Goal: Task Accomplishment & Management: Complete application form

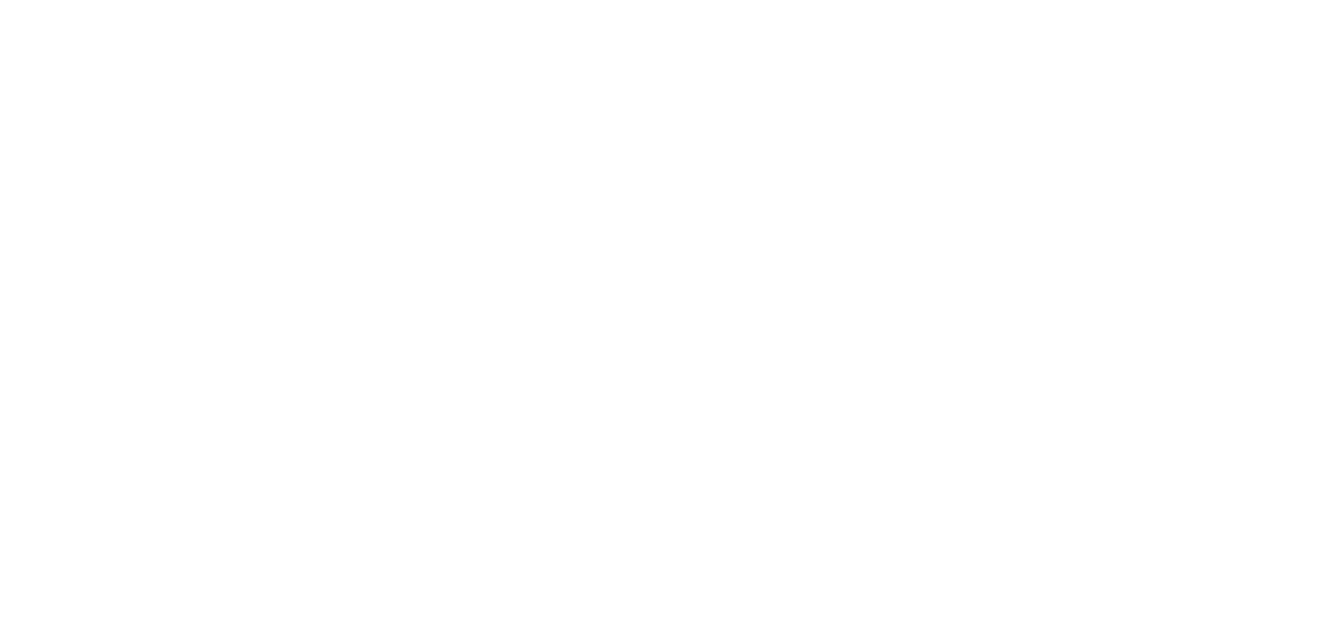
click at [0, 0] on html at bounding box center [0, 0] width 0 height 0
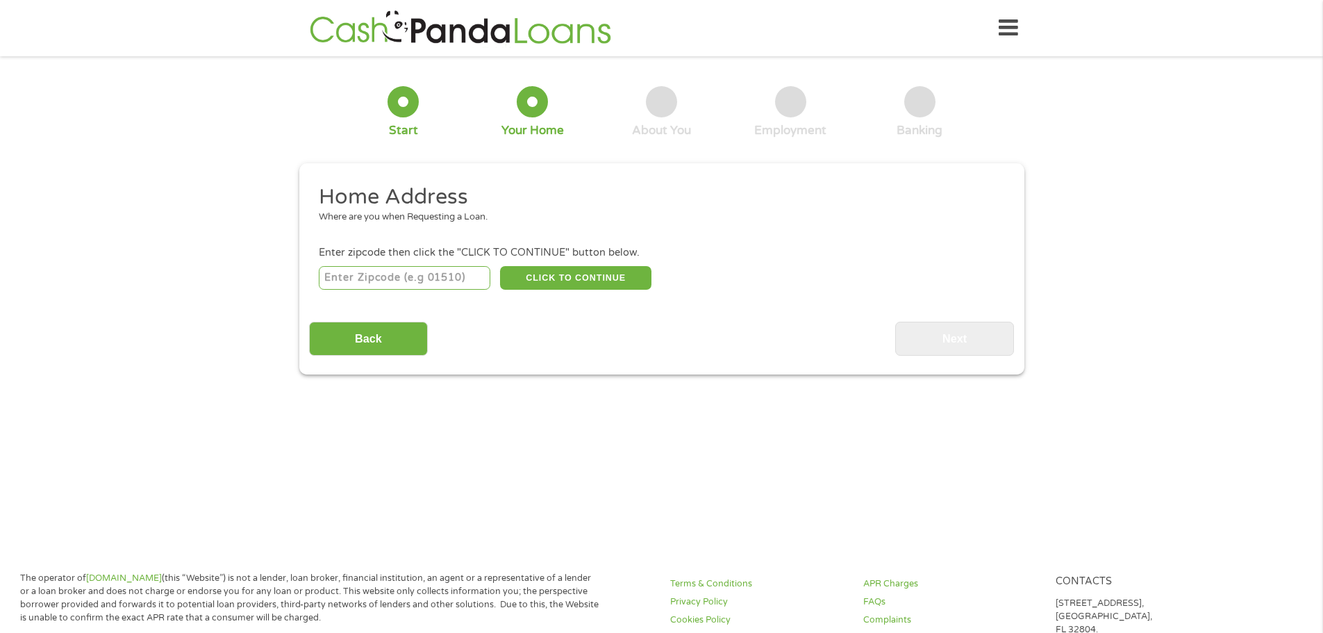
click at [420, 274] on input "number" at bounding box center [405, 278] width 172 height 24
type input "55438"
click at [536, 277] on button "CLICK TO CONTINUE" at bounding box center [575, 278] width 151 height 24
type input "55438"
type input "[GEOGRAPHIC_DATA]"
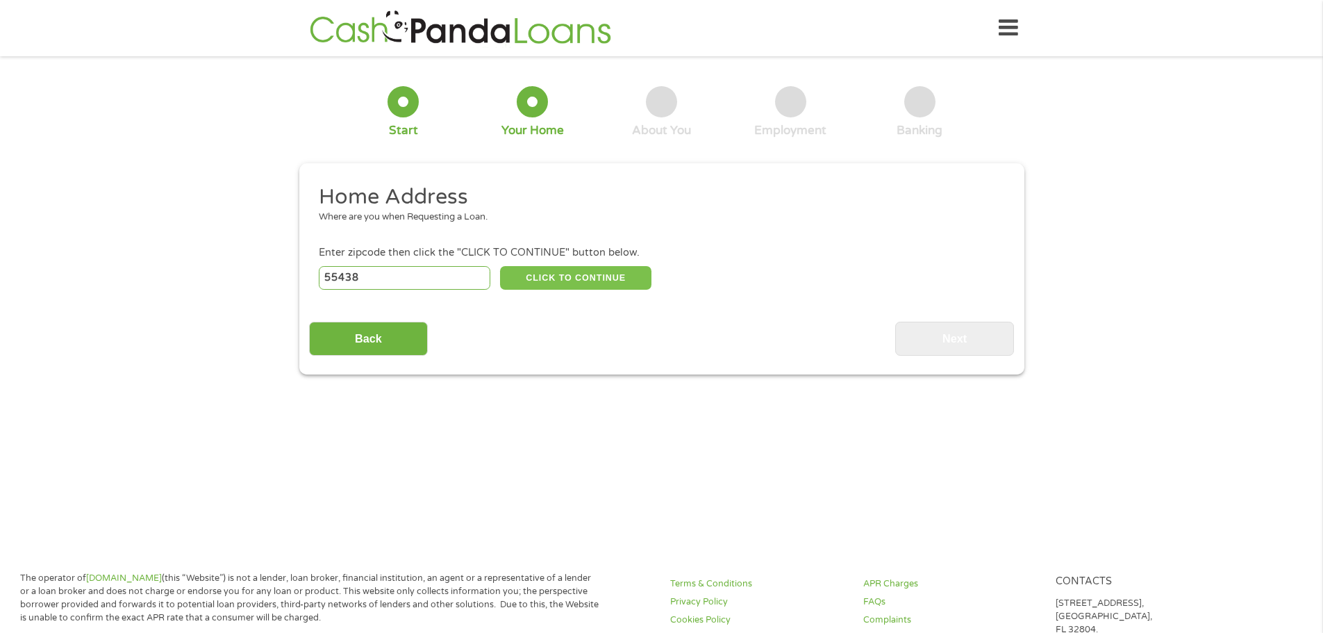
select select "[US_STATE]"
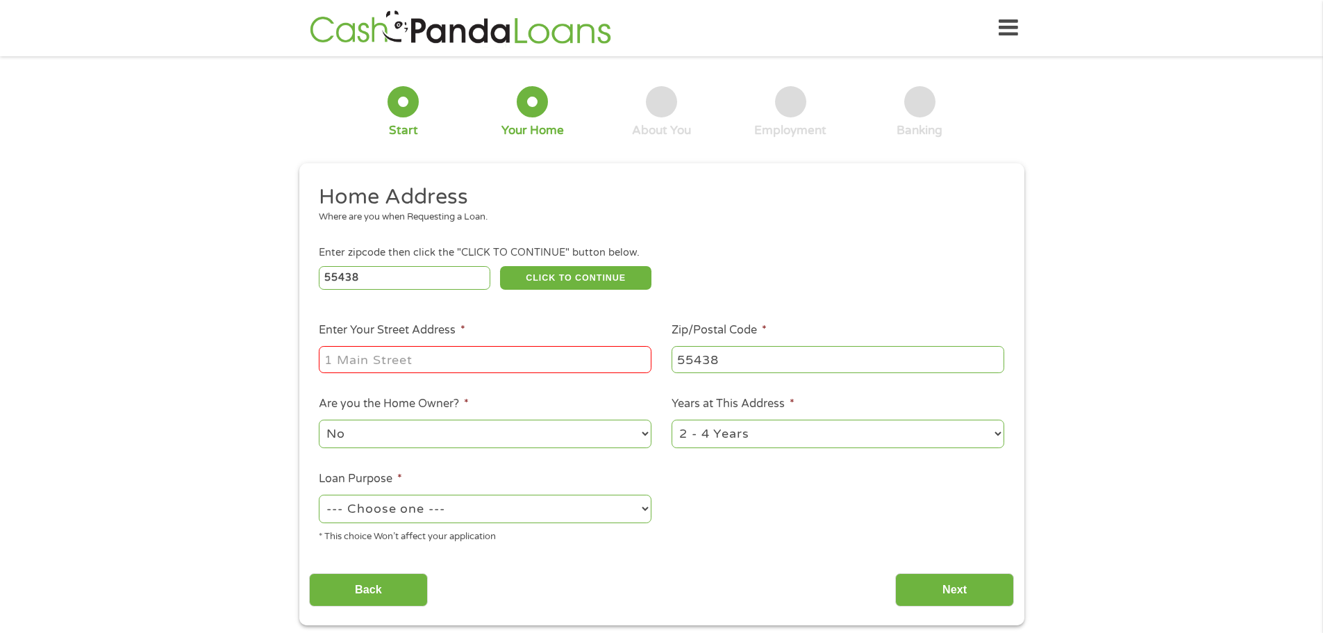
click at [399, 354] on input "Enter Your Street Address *" at bounding box center [485, 359] width 333 height 26
type input "[STREET_ADDRESS]"
click at [367, 431] on select "No Yes" at bounding box center [485, 434] width 333 height 28
click at [319, 420] on select "No Yes" at bounding box center [485, 434] width 333 height 28
click at [437, 509] on select "--- Choose one --- Pay Bills Debt Consolidation Home Improvement Major Purchase…" at bounding box center [485, 509] width 333 height 28
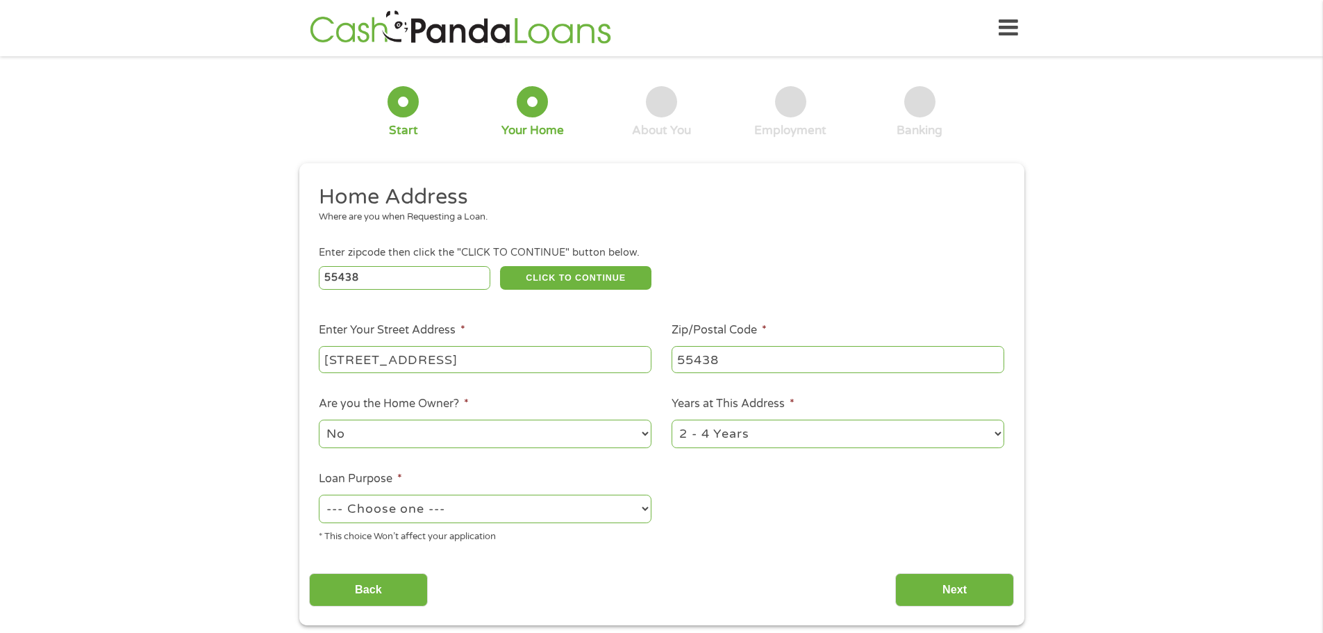
select select "shorttermcash"
click at [319, 495] on select "--- Choose one --- Pay Bills Debt Consolidation Home Improvement Major Purchase…" at bounding box center [485, 509] width 333 height 28
click at [952, 591] on input "Next" at bounding box center [955, 590] width 119 height 34
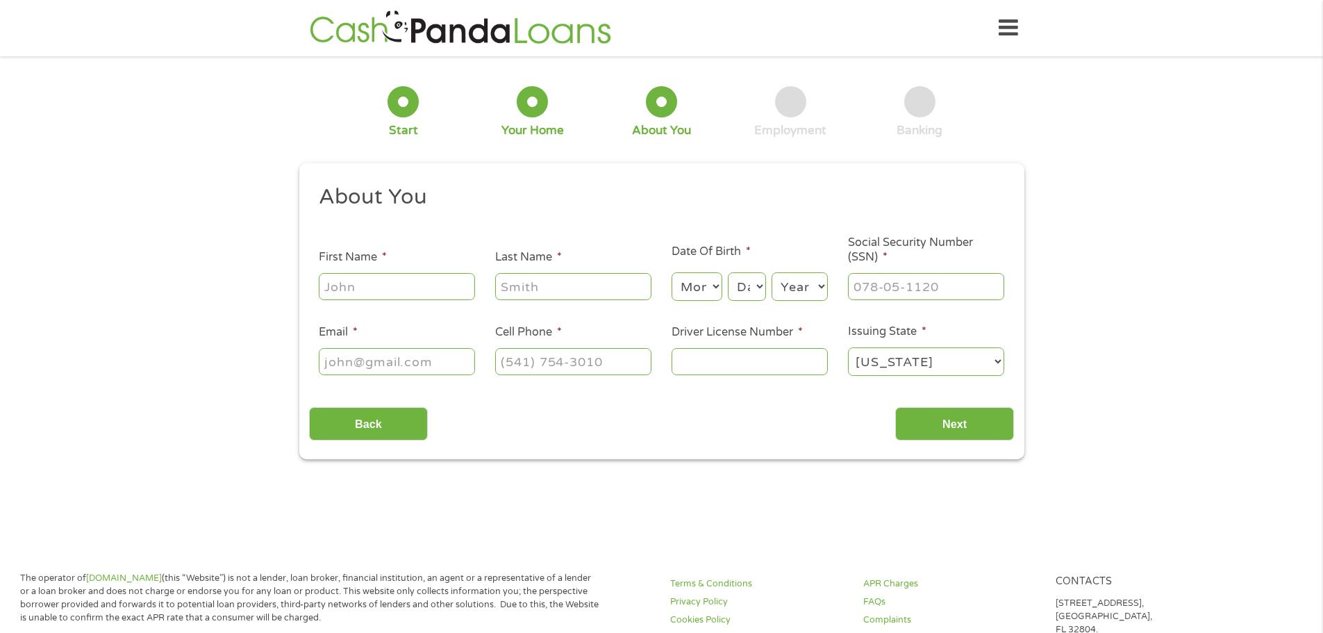
click at [407, 286] on input "First Name *" at bounding box center [397, 286] width 156 height 26
type input "Jiraporn"
click at [613, 291] on input "Last Name *" at bounding box center [573, 286] width 156 height 26
type input "[PERSON_NAME]"
click at [711, 285] on select "Month 1 2 3 4 5 6 7 8 9 10 11 12" at bounding box center [697, 286] width 51 height 28
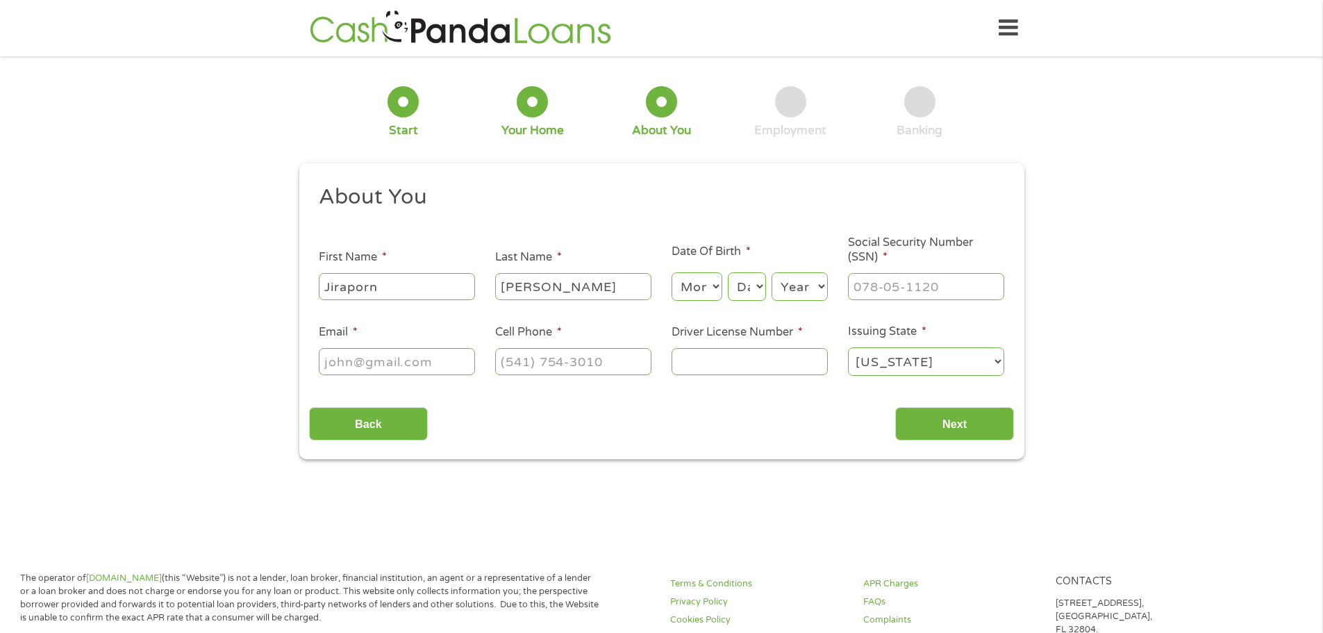
select select "10"
click at [672, 272] on select "Month 1 2 3 4 5 6 7 8 9 10 11 12" at bounding box center [697, 286] width 51 height 28
click at [756, 289] on select "Day 1 2 3 4 5 6 7 8 9 10 11 12 13 14 15 16 17 18 19 20 21 22 23 24 25 26 27 28 …" at bounding box center [747, 286] width 38 height 28
select select "26"
click at [728, 272] on select "Day 1 2 3 4 5 6 7 8 9 10 11 12 13 14 15 16 17 18 19 20 21 22 23 24 25 26 27 28 …" at bounding box center [747, 286] width 38 height 28
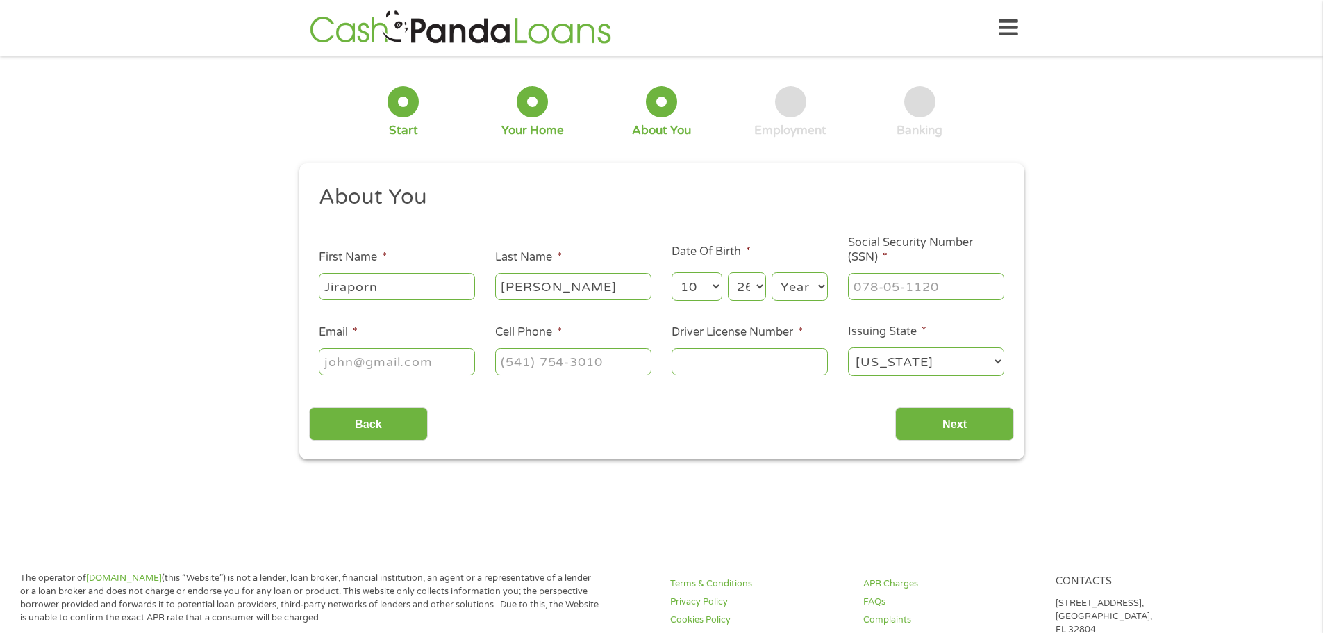
click at [817, 289] on select "Year [DATE] 2006 2005 2004 2003 2002 2001 2000 1999 1998 1997 1996 1995 1994 19…" at bounding box center [800, 286] width 56 height 28
select select "1974"
click at [772, 272] on select "Year [DATE] 2006 2005 2004 2003 2002 2001 2000 1999 1998 1997 1996 1995 1994 19…" at bounding box center [800, 286] width 56 height 28
click at [859, 279] on input "___-__-____" at bounding box center [926, 286] width 156 height 26
type input "476-51-6157"
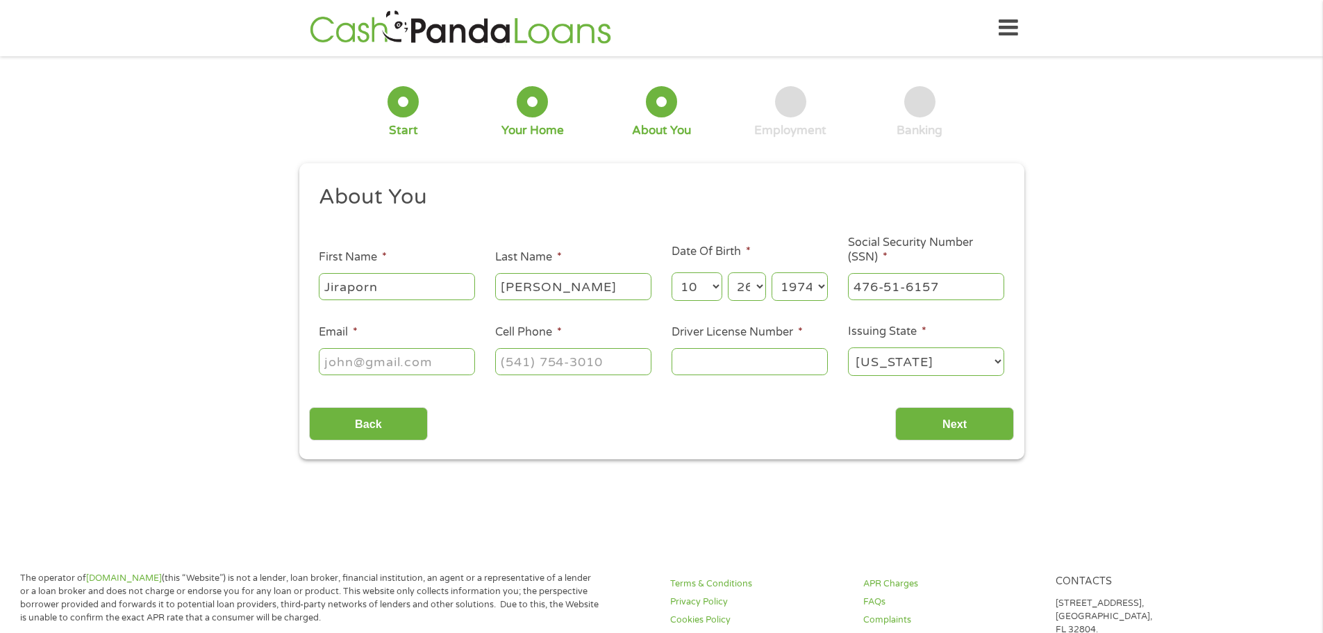
click at [405, 364] on input "Email *" at bounding box center [397, 361] width 156 height 26
type input "[EMAIL_ADDRESS][DOMAIN_NAME]"
click at [518, 362] on input "(___) ___-____" at bounding box center [573, 361] width 156 height 26
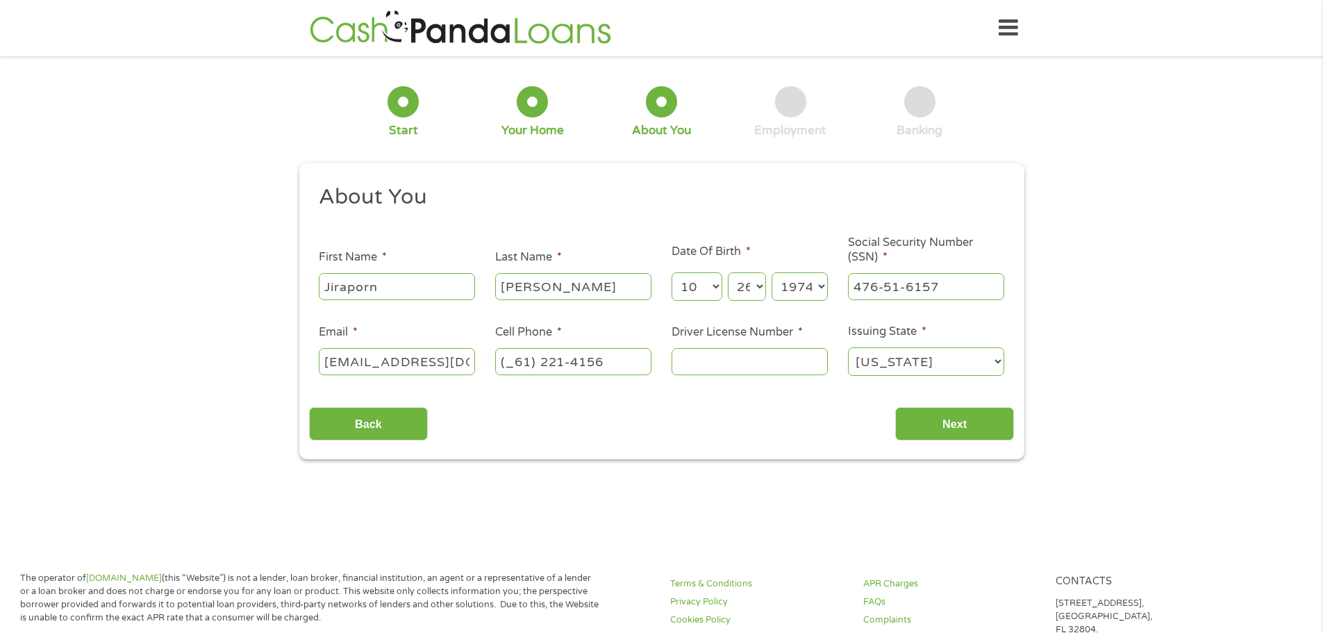
click at [564, 364] on input "(_61) 221-4156" at bounding box center [573, 361] width 156 height 26
type input "[PHONE_NUMBER]"
click at [755, 362] on input "Driver License Number *" at bounding box center [750, 361] width 156 height 26
type input "S019102008610"
click at [948, 420] on input "Next" at bounding box center [955, 424] width 119 height 34
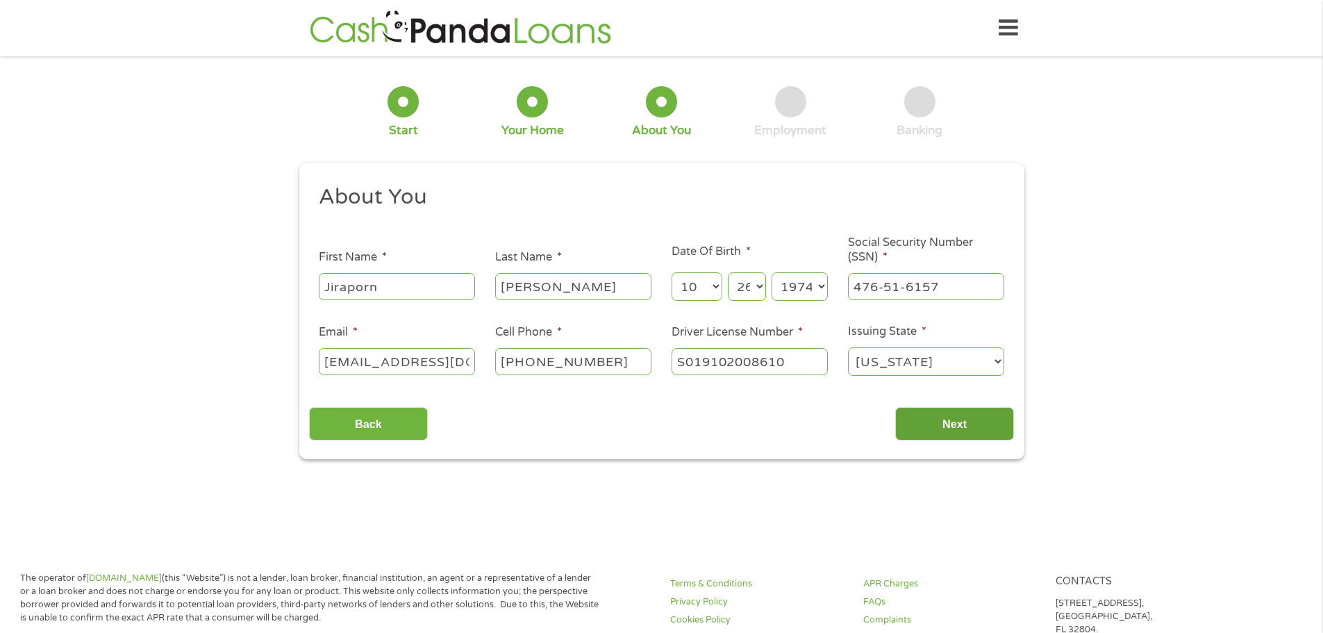
scroll to position [6, 6]
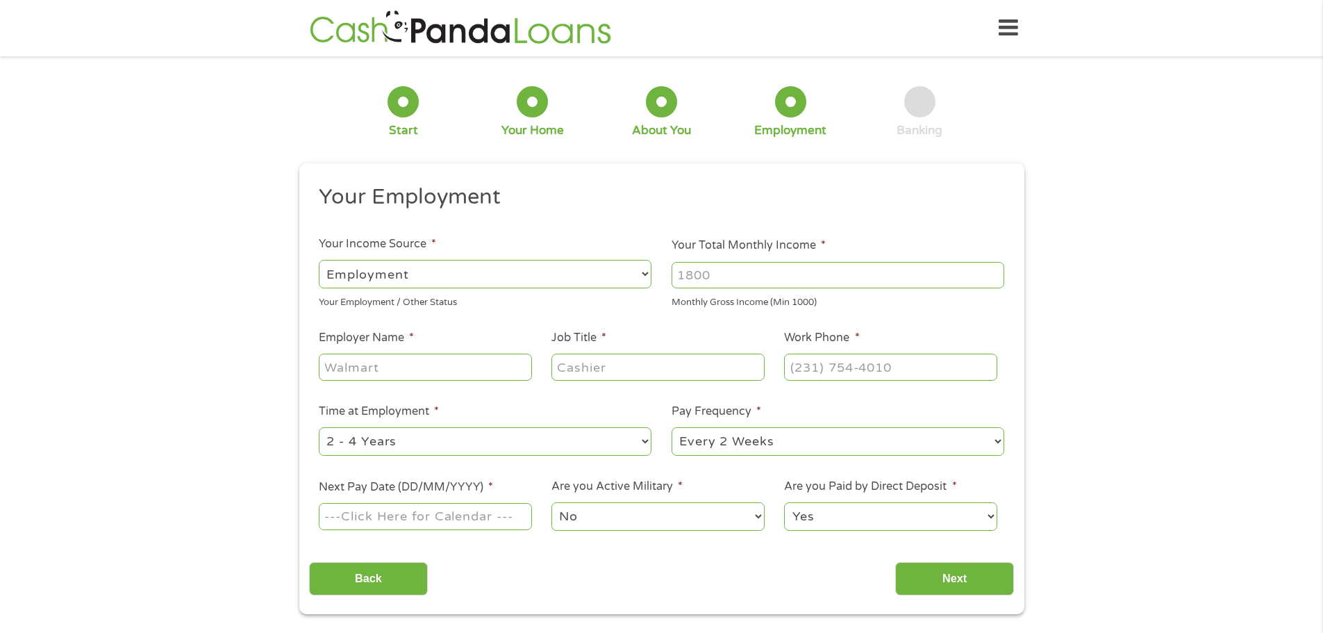
click at [519, 262] on select "--- Choose one --- Employment [DEMOGRAPHIC_DATA] Benefits" at bounding box center [485, 274] width 333 height 28
click at [319, 260] on select "--- Choose one --- Employment [DEMOGRAPHIC_DATA] Benefits" at bounding box center [485, 274] width 333 height 28
click at [698, 272] on input "Your Total Monthly Income *" at bounding box center [838, 275] width 333 height 26
type input "7500"
click at [368, 370] on input "Employer Name *" at bounding box center [425, 367] width 213 height 26
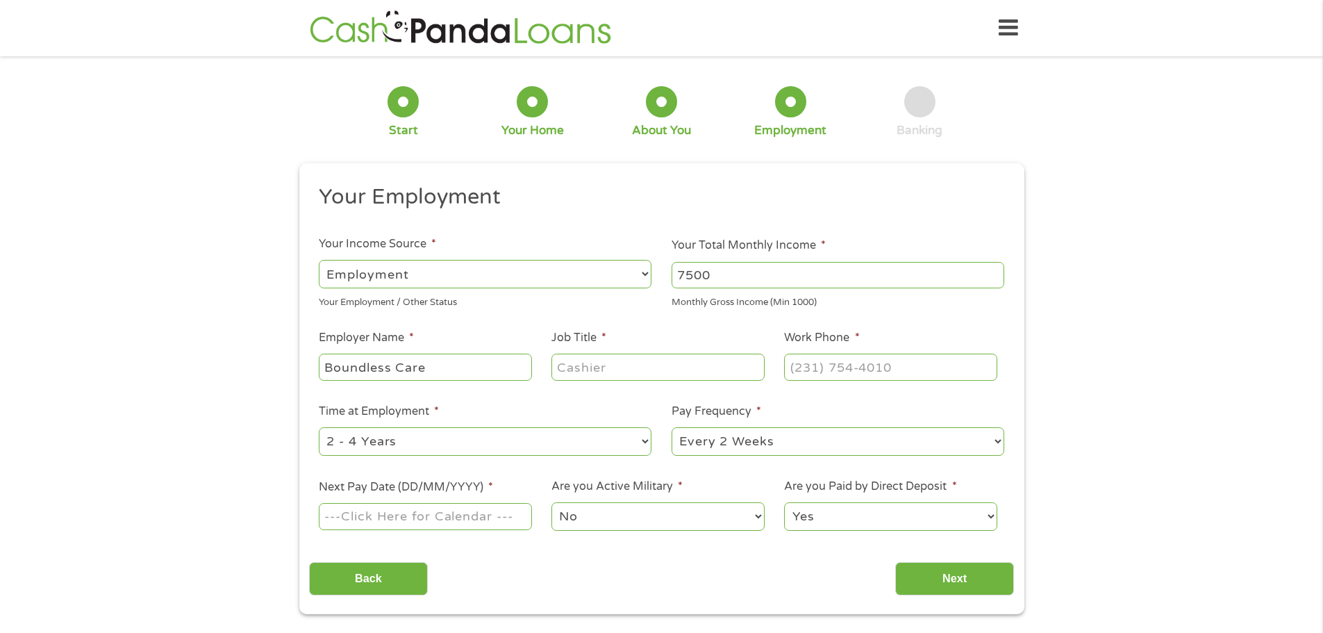
type input "Boundless Care"
click at [606, 365] on input "Job Title *" at bounding box center [658, 367] width 213 height 26
type input "PCA"
click at [802, 361] on input "(___) ___-____" at bounding box center [890, 367] width 213 height 26
type input "[PHONE_NUMBER]"
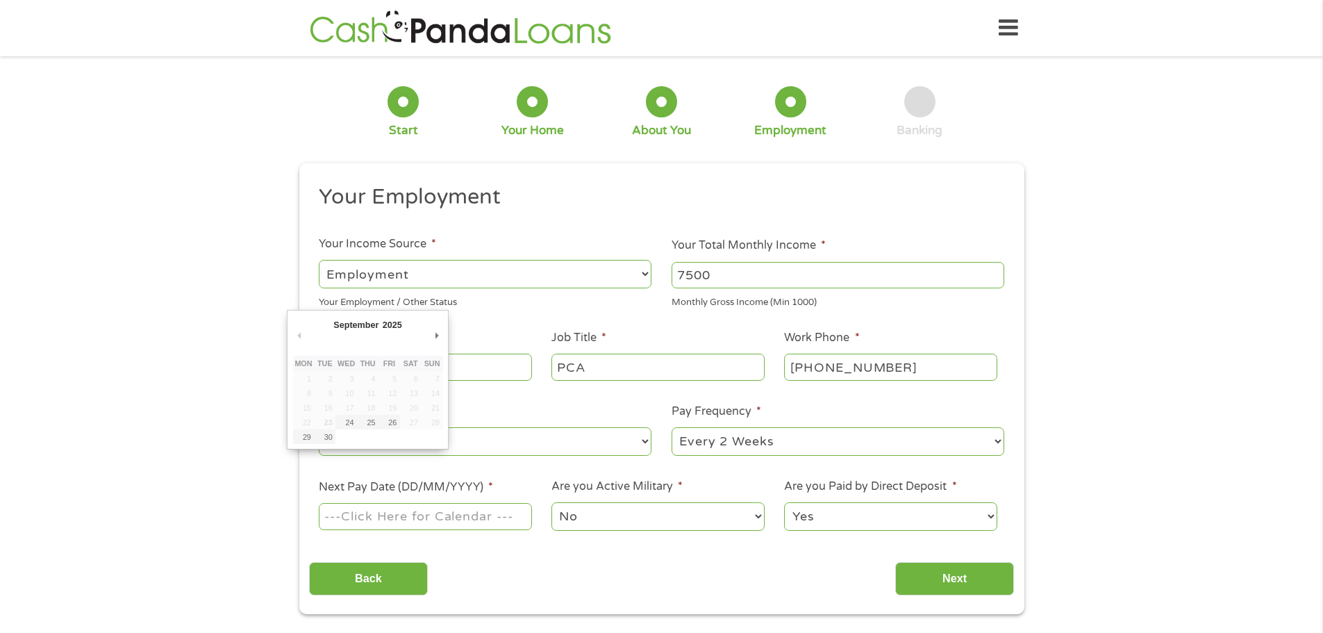
click at [514, 519] on input "Next Pay Date (DD/MM/YYYY) *" at bounding box center [425, 516] width 213 height 26
click at [527, 518] on input "Next Pay Date (DD/MM/YYYY) *" at bounding box center [425, 516] width 213 height 26
type input "[DATE]"
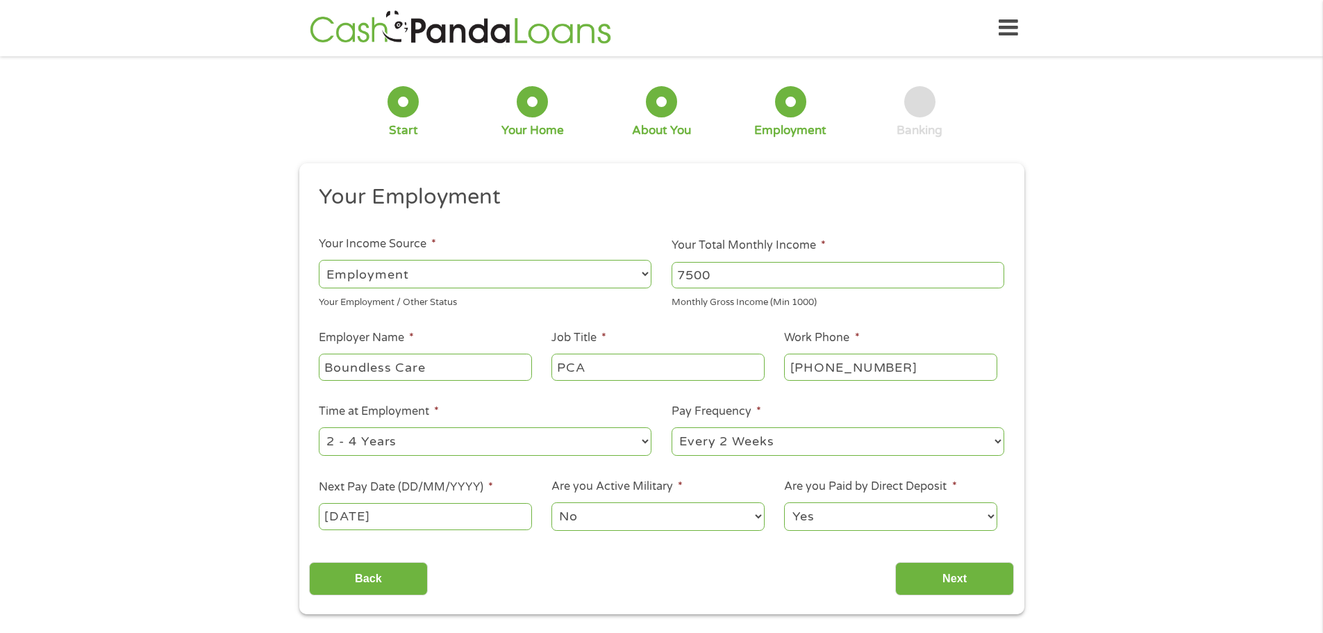
click at [748, 519] on select "No Yes" at bounding box center [658, 516] width 213 height 28
click at [552, 502] on select "No Yes" at bounding box center [658, 516] width 213 height 28
click at [851, 508] on select "Yes No" at bounding box center [890, 516] width 213 height 28
click at [784, 502] on select "Yes No" at bounding box center [890, 516] width 213 height 28
click at [950, 562] on input "Next" at bounding box center [955, 579] width 119 height 34
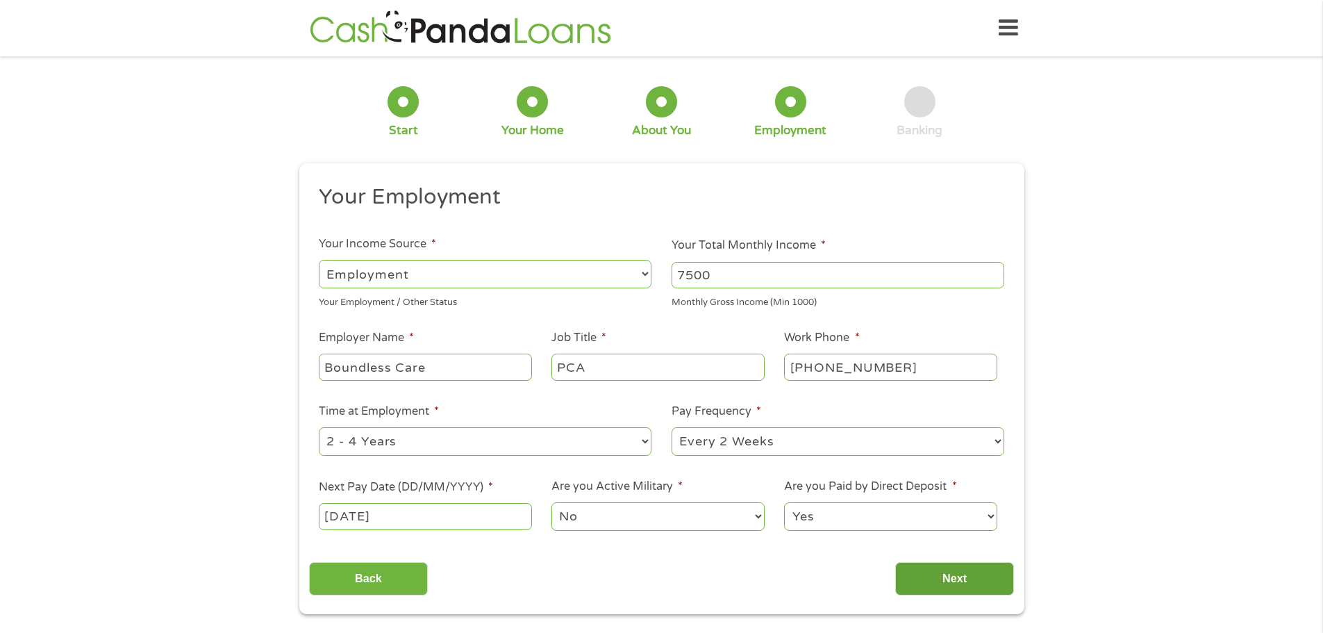
click at [952, 565] on input "Next" at bounding box center [955, 579] width 119 height 34
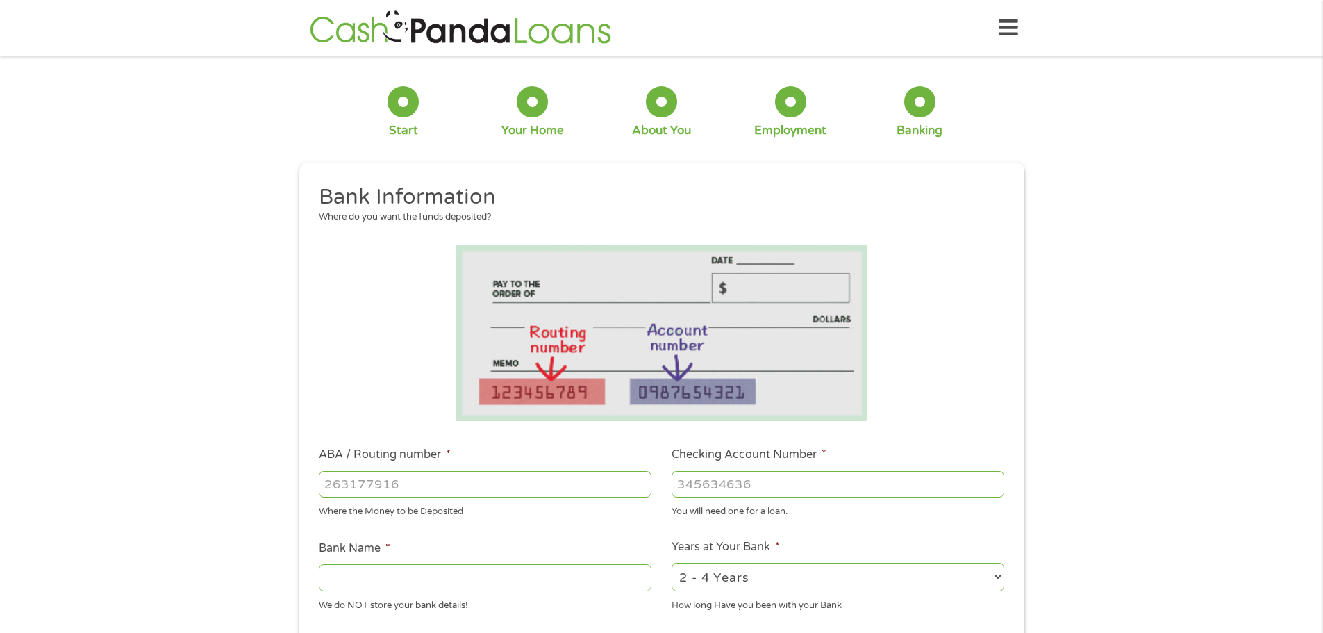
click at [459, 493] on input "ABA / Routing number *" at bounding box center [485, 484] width 333 height 26
type input "044000024"
type input "HUNTINGTON NATIONAL BANK"
type input "044000024"
drag, startPoint x: 736, startPoint y: 483, endPoint x: 750, endPoint y: 477, distance: 14.3
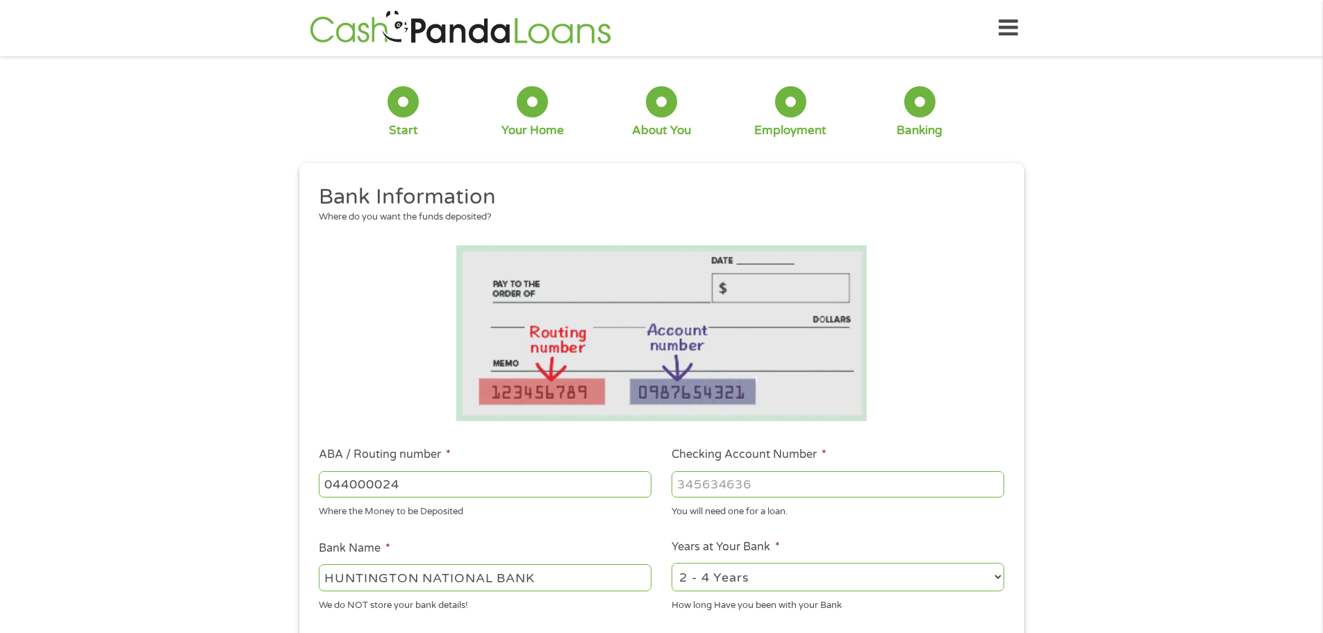
click at [740, 483] on input "Checking Account Number *" at bounding box center [838, 484] width 333 height 26
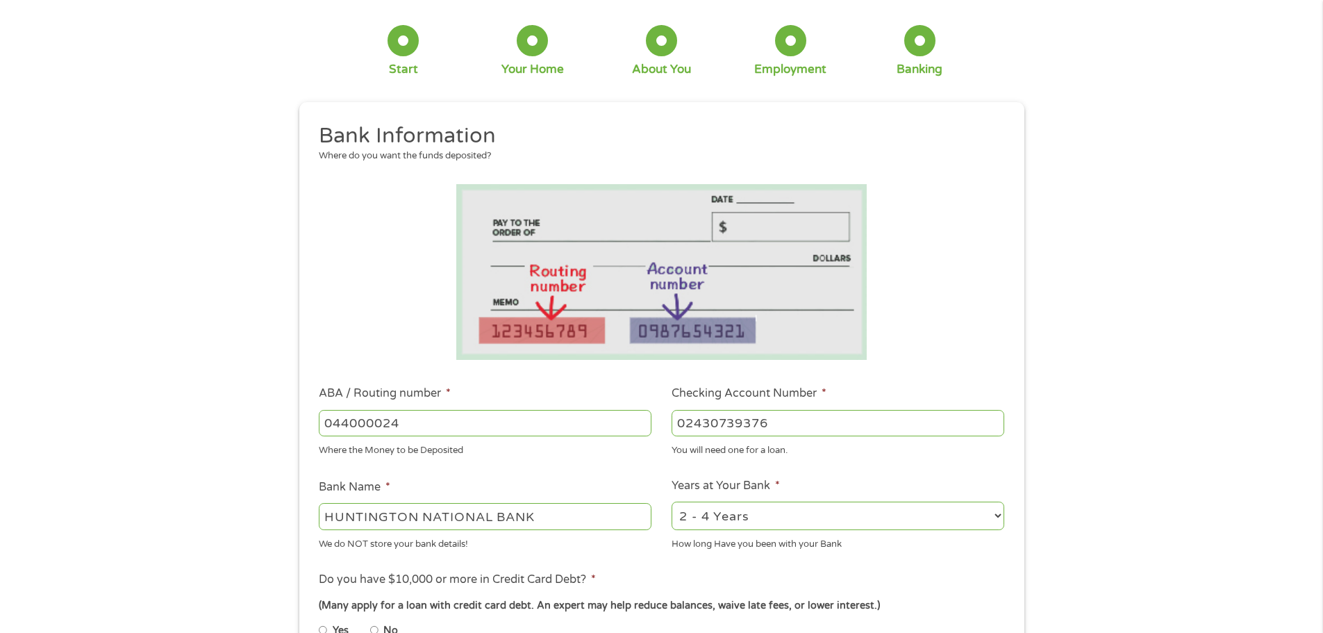
scroll to position [139, 0]
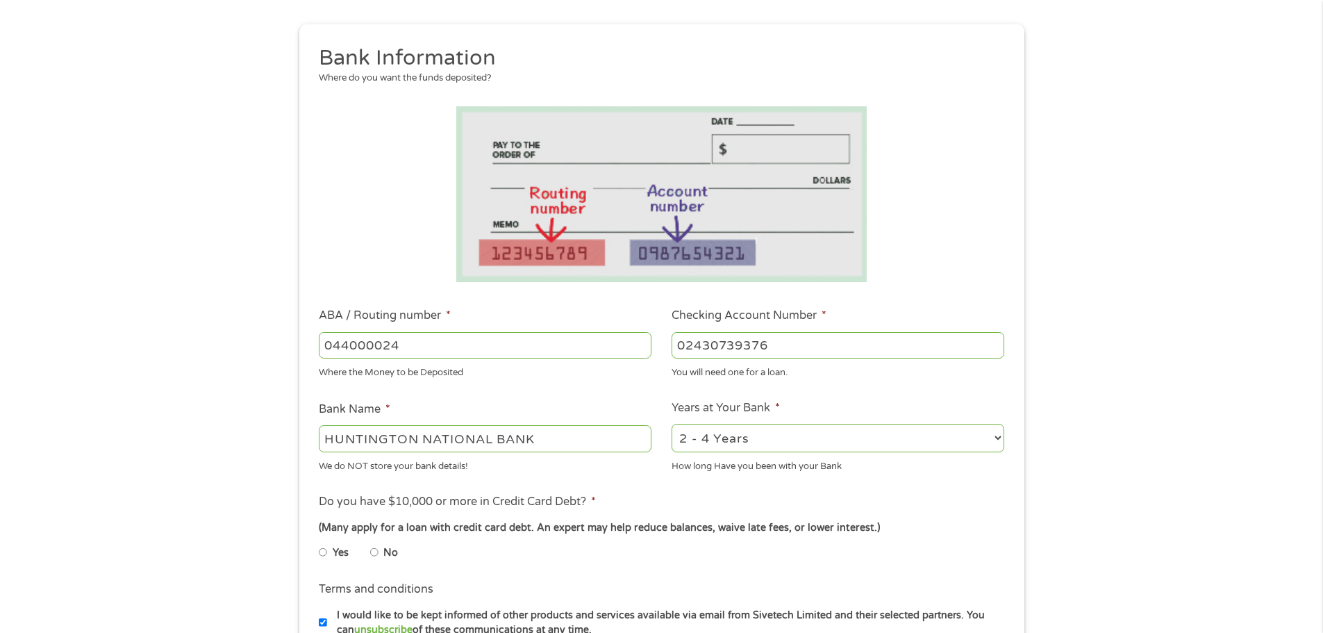
type input "02430739376"
click at [998, 436] on select "2 - 4 Years 6 - 12 Months 1 - 2 Years Over 4 Years" at bounding box center [838, 438] width 333 height 28
select select "60months"
click at [672, 424] on select "2 - 4 Years 6 - 12 Months 1 - 2 Years Over 4 Years" at bounding box center [838, 438] width 333 height 28
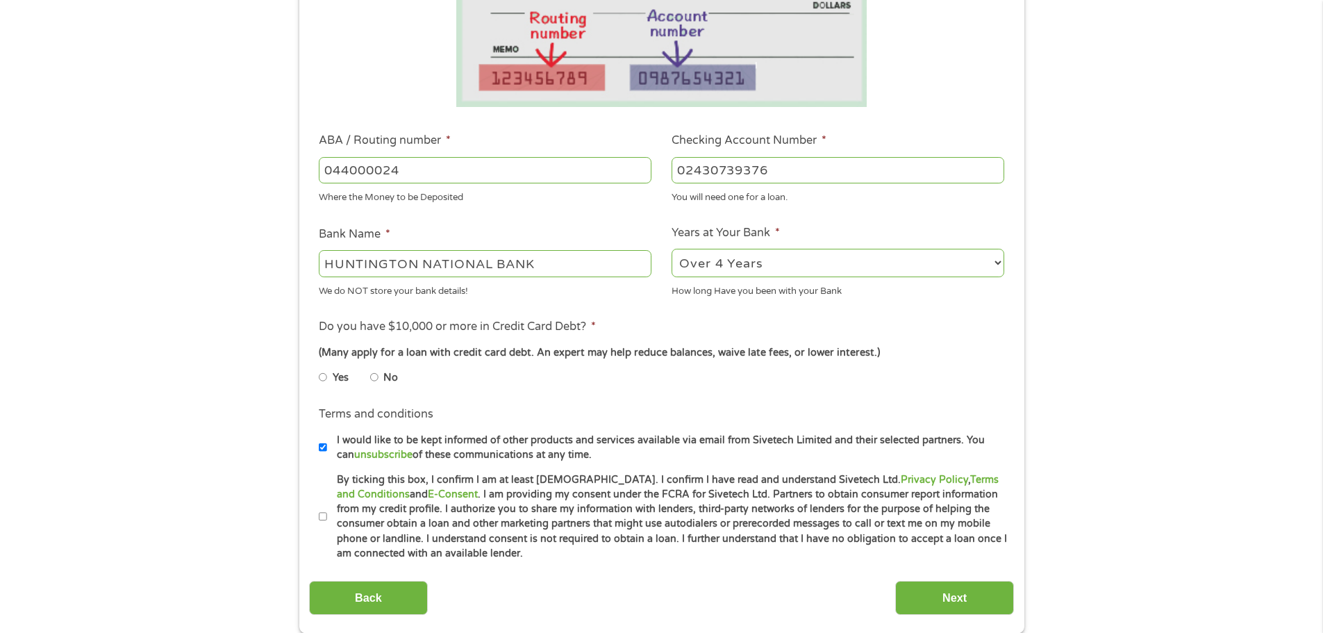
scroll to position [347, 0]
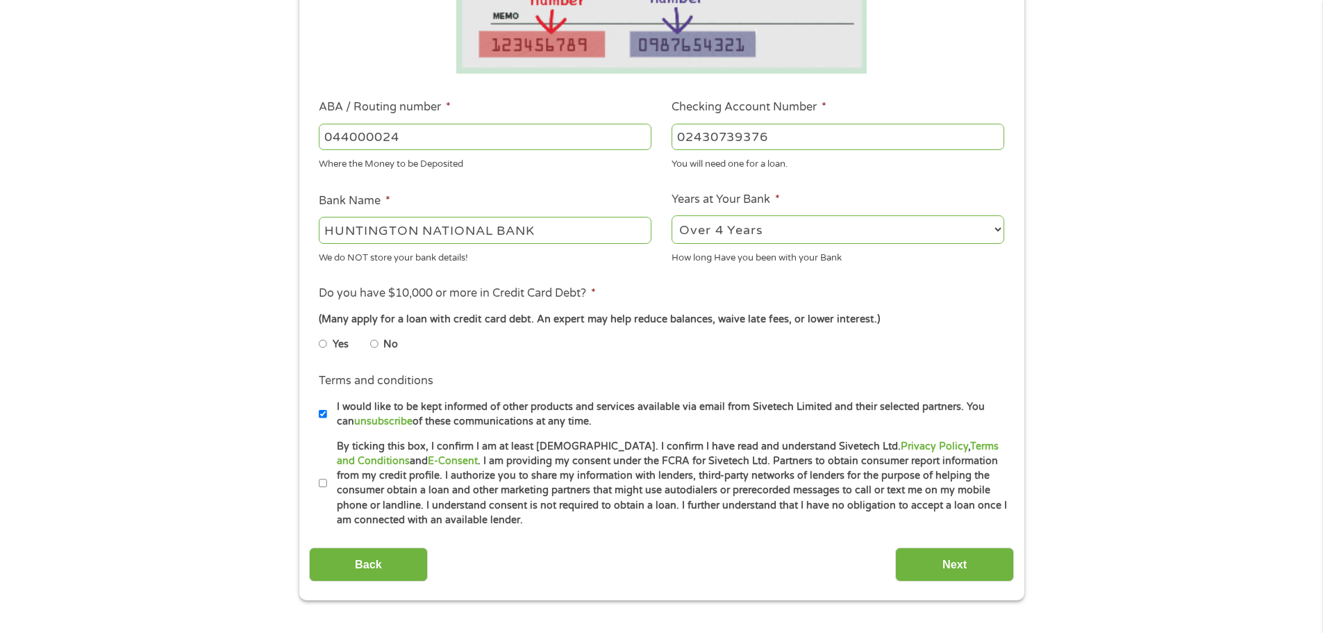
click at [369, 343] on ul "Yes No" at bounding box center [484, 347] width 331 height 32
click at [375, 346] on input "No" at bounding box center [374, 344] width 8 height 22
radio input "true"
click at [321, 484] on input "By ticking this box, I confirm I am at least [DEMOGRAPHIC_DATA]. I confirm I ha…" at bounding box center [323, 483] width 8 height 22
checkbox input "true"
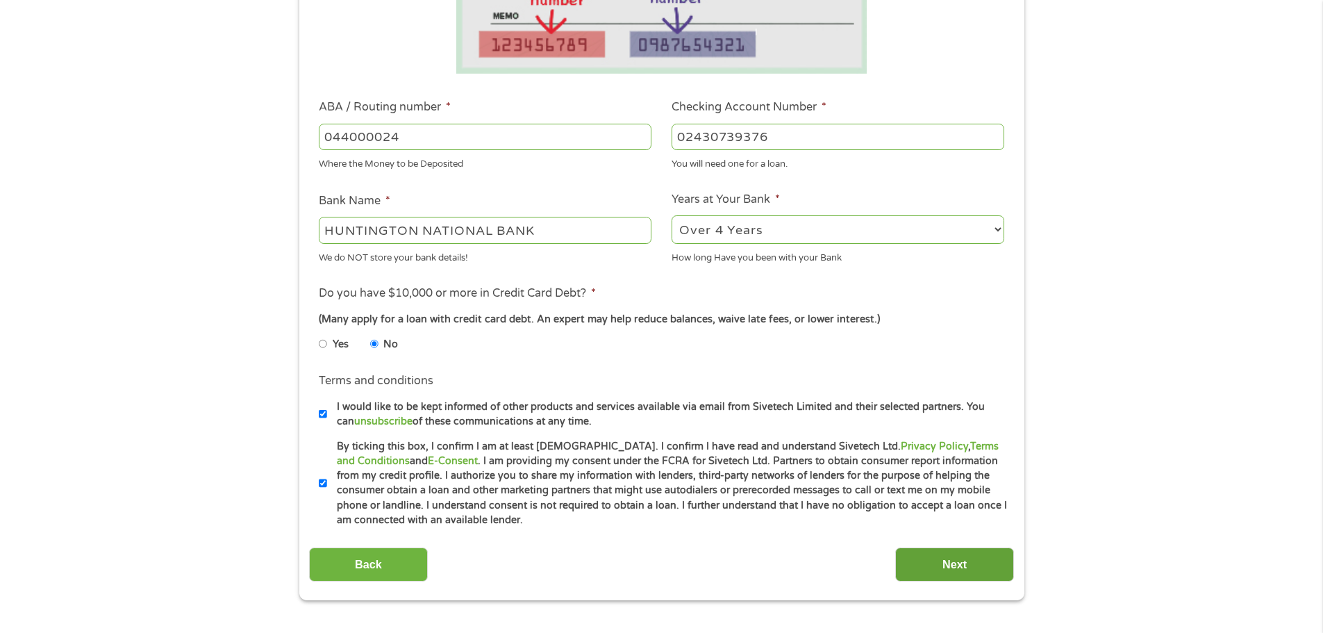
click at [930, 564] on input "Next" at bounding box center [955, 564] width 119 height 34
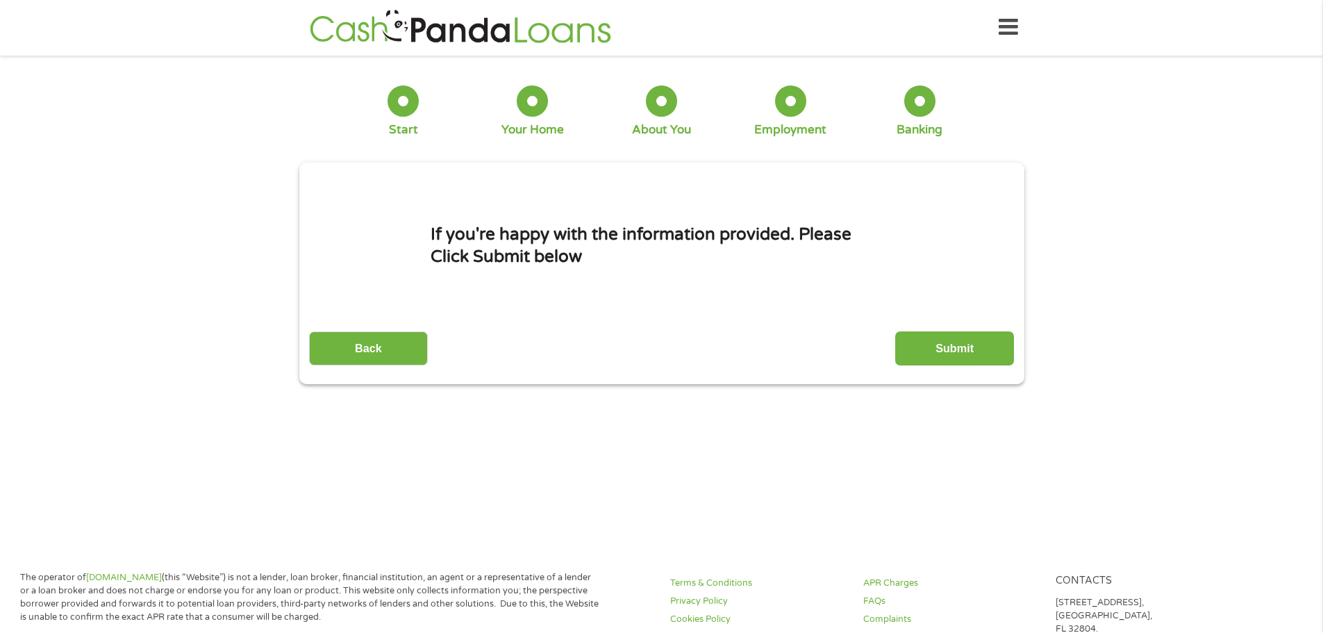
scroll to position [0, 0]
drag, startPoint x: 968, startPoint y: 358, endPoint x: 959, endPoint y: 357, distance: 8.4
click at [961, 358] on input "Submit" at bounding box center [955, 349] width 119 height 34
